Goal: Check status

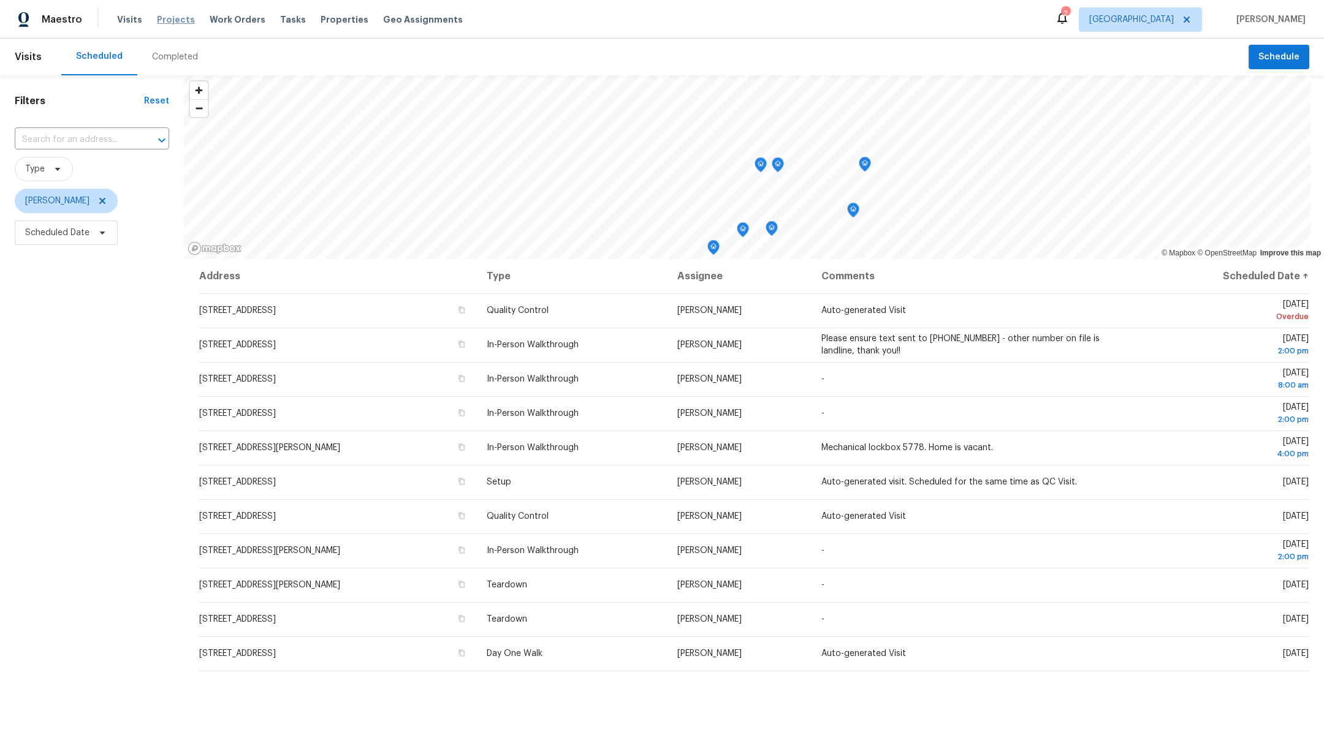
click at [169, 25] on span "Projects" at bounding box center [176, 19] width 38 height 12
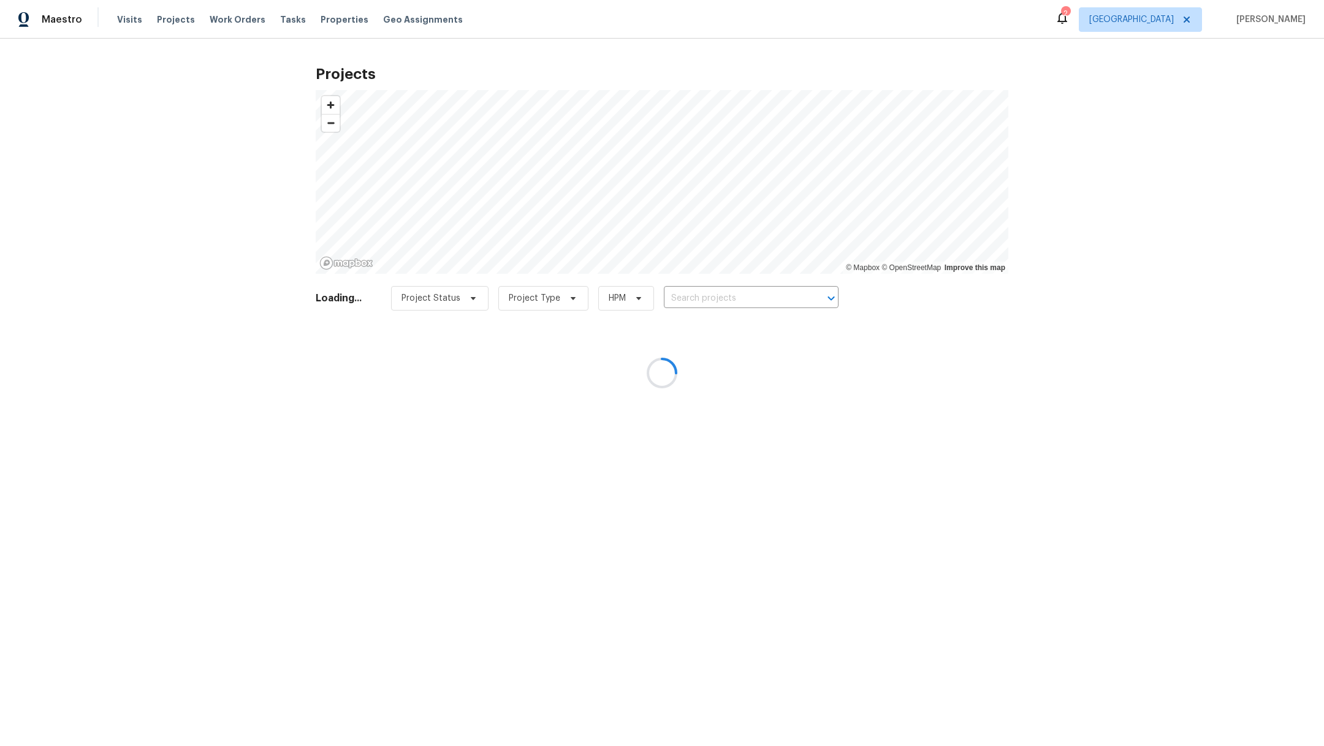
click at [697, 295] on div at bounding box center [662, 373] width 1324 height 746
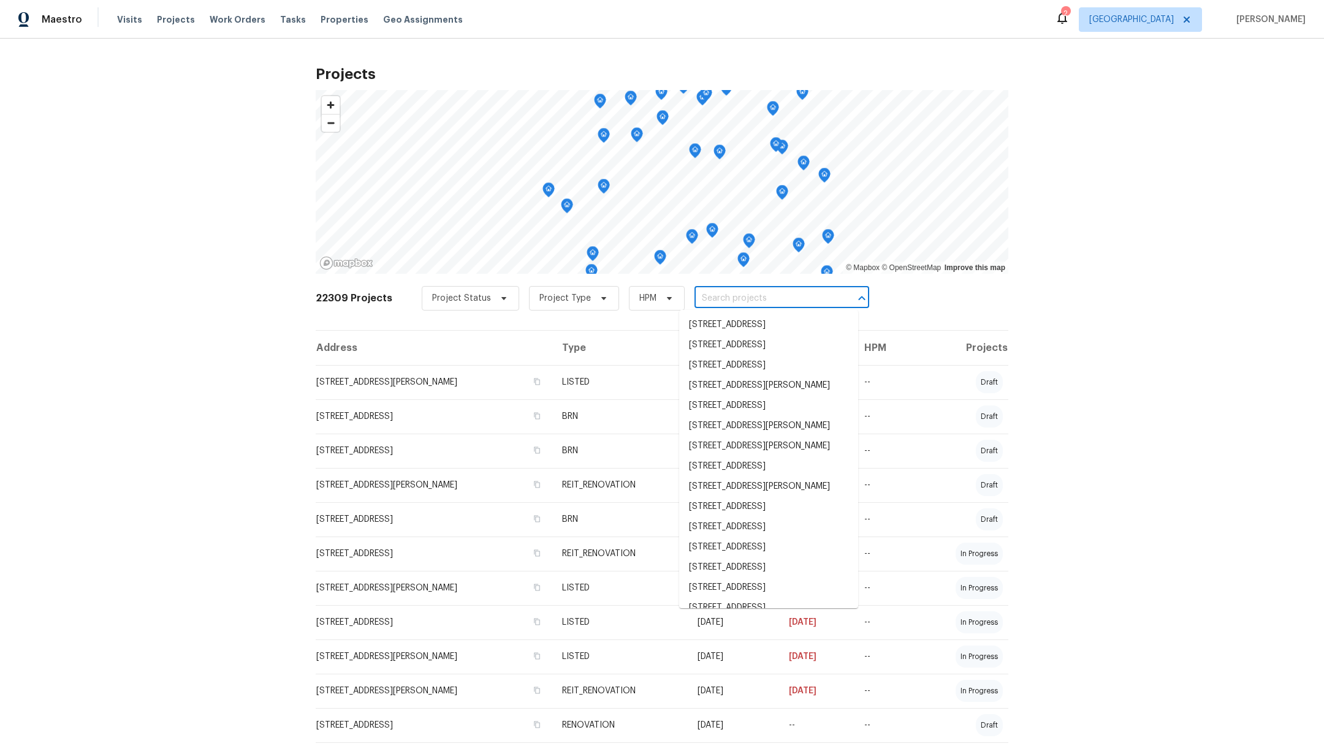
click at [697, 295] on input "text" at bounding box center [764, 298] width 140 height 19
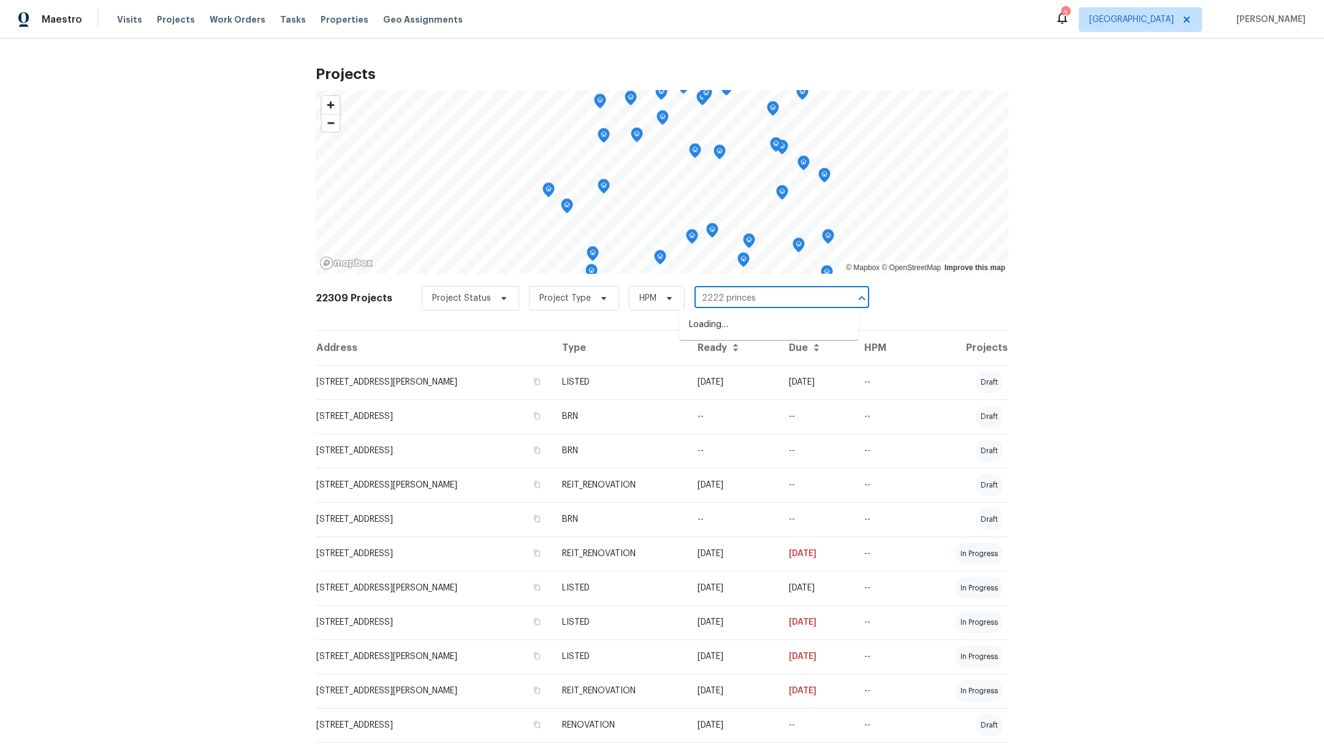
type input "2222 princess"
click at [698, 328] on li "[STREET_ADDRESS]" at bounding box center [768, 325] width 179 height 20
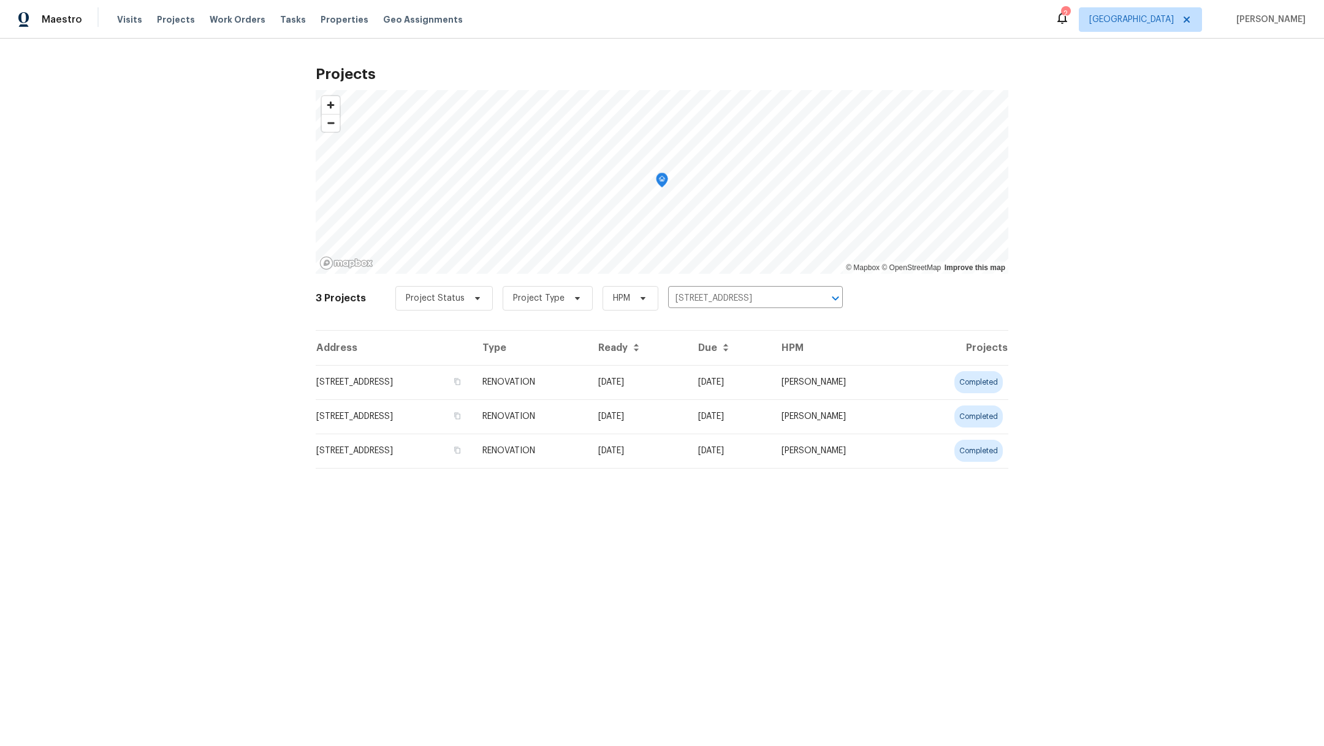
click at [390, 360] on th "Address" at bounding box center [394, 348] width 157 height 34
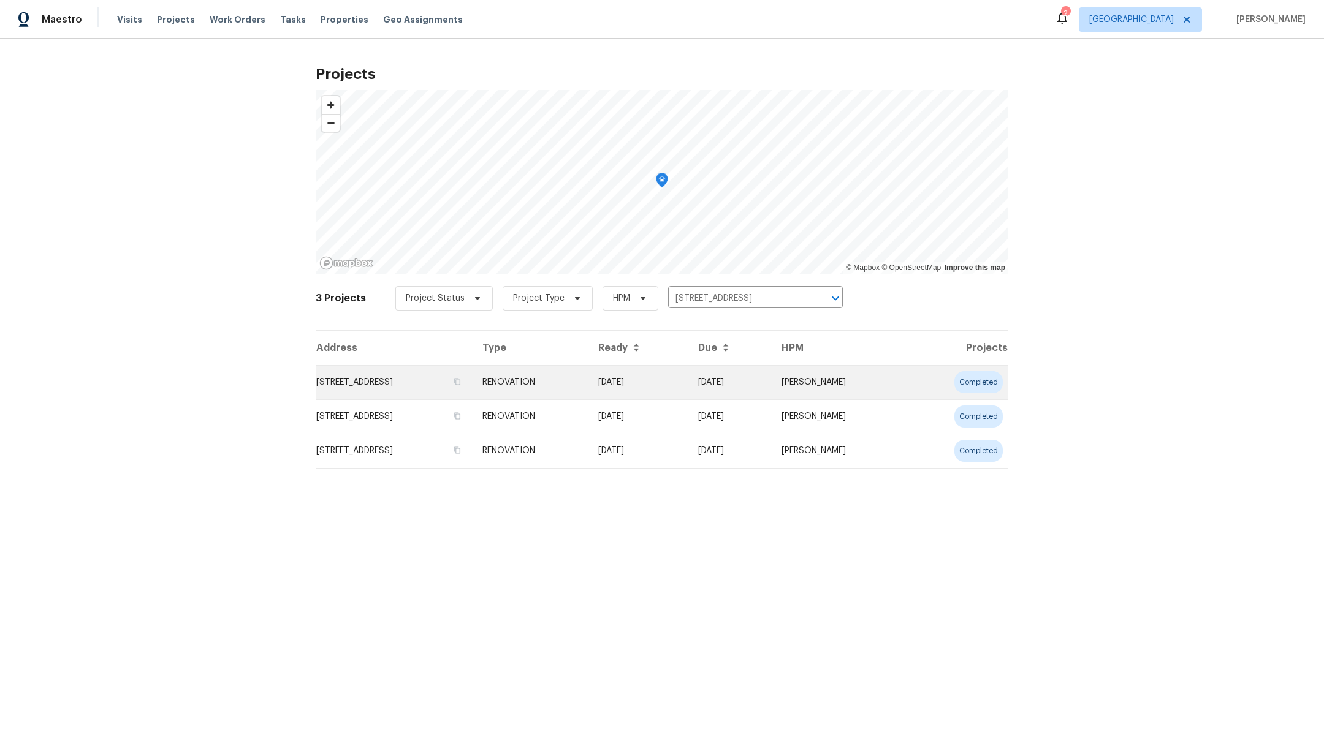
click at [390, 376] on td "[STREET_ADDRESS]" at bounding box center [394, 382] width 157 height 34
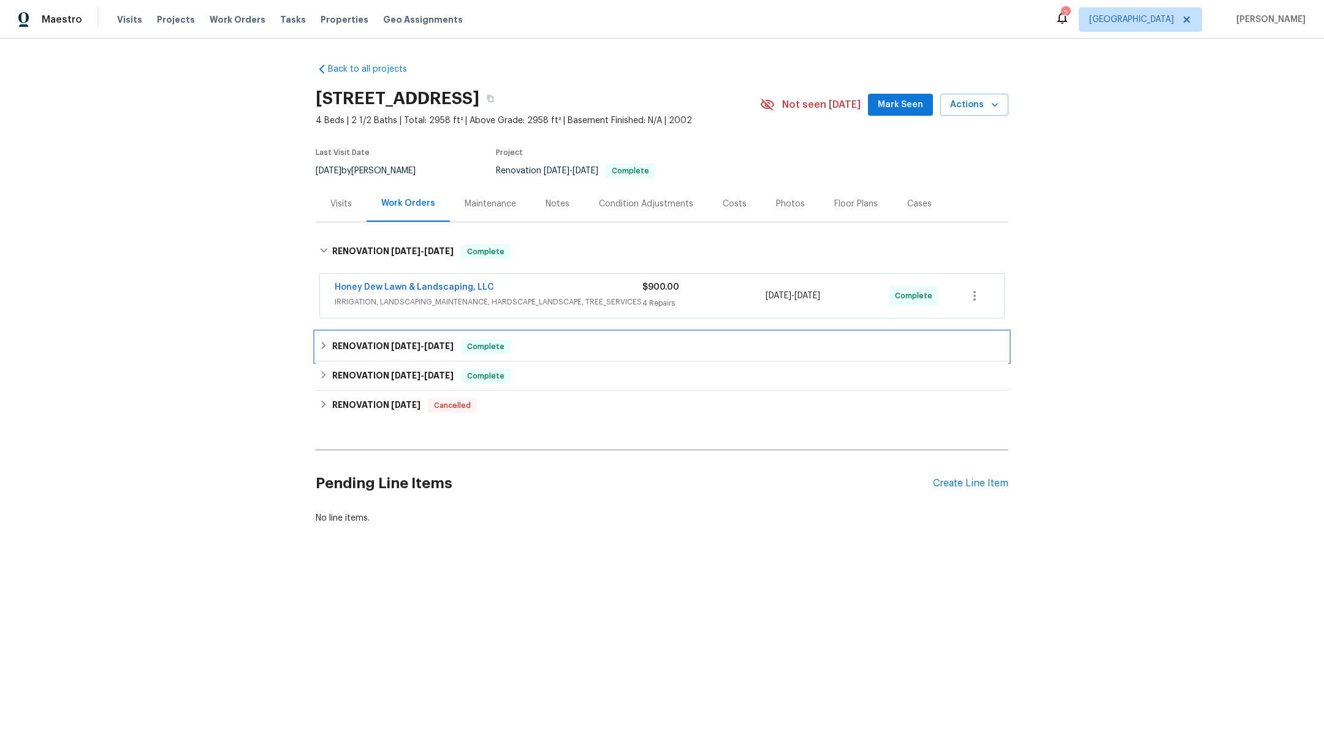
click at [441, 345] on span "[DATE]" at bounding box center [438, 346] width 29 height 9
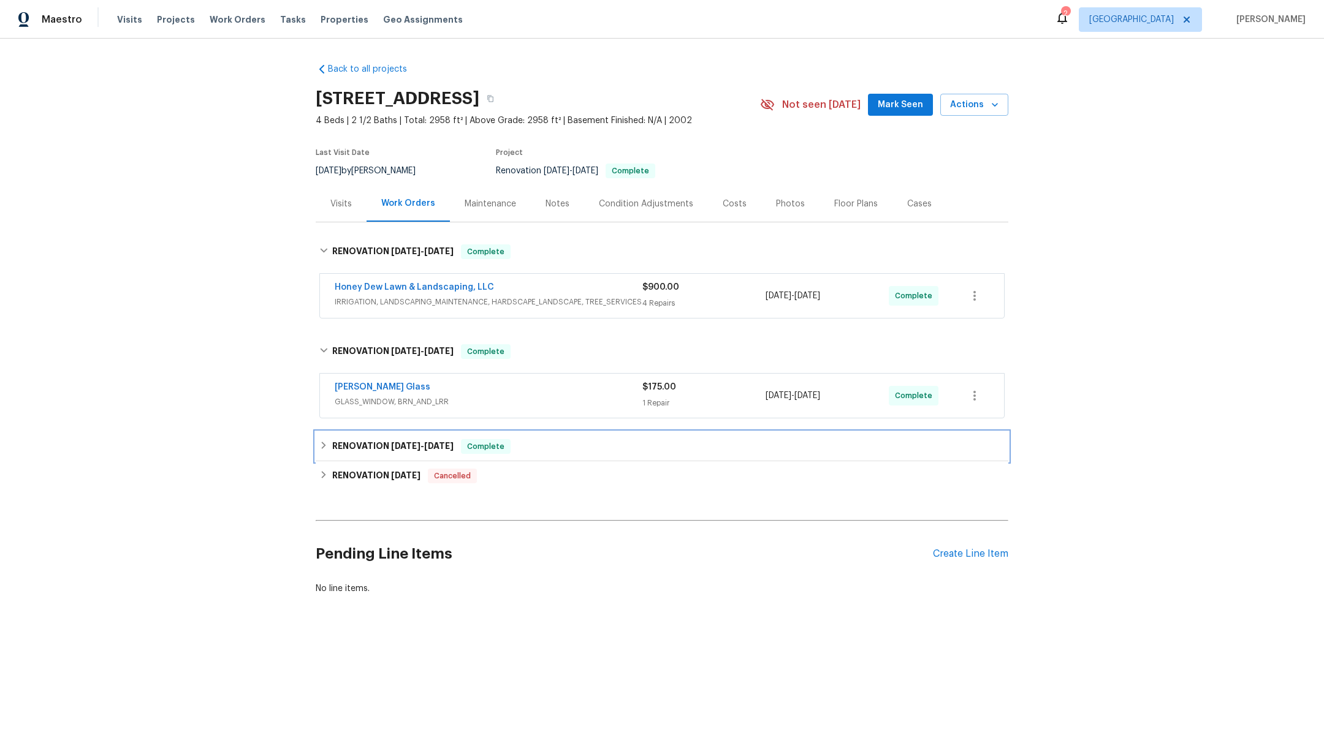
click at [413, 450] on h6 "RENOVATION [DATE] - [DATE]" at bounding box center [392, 446] width 121 height 15
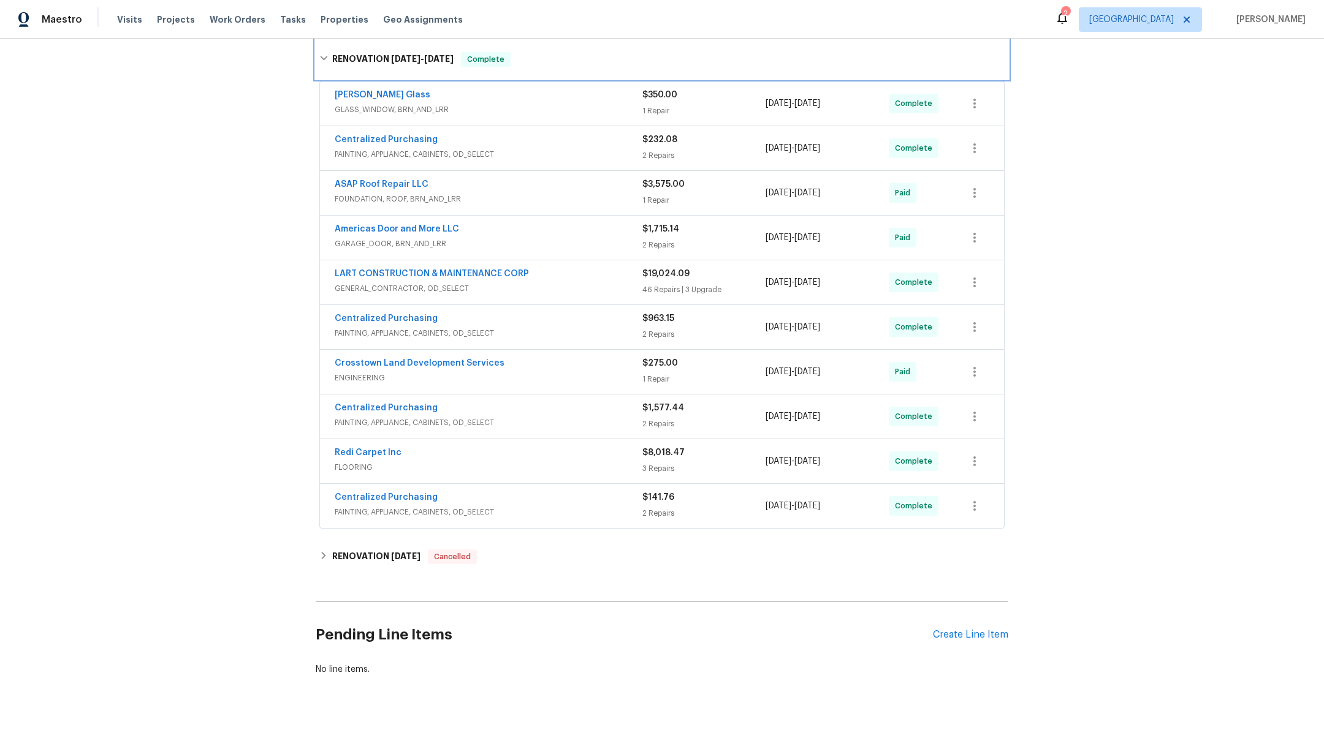
scroll to position [393, 0]
